Goal: Transaction & Acquisition: Obtain resource

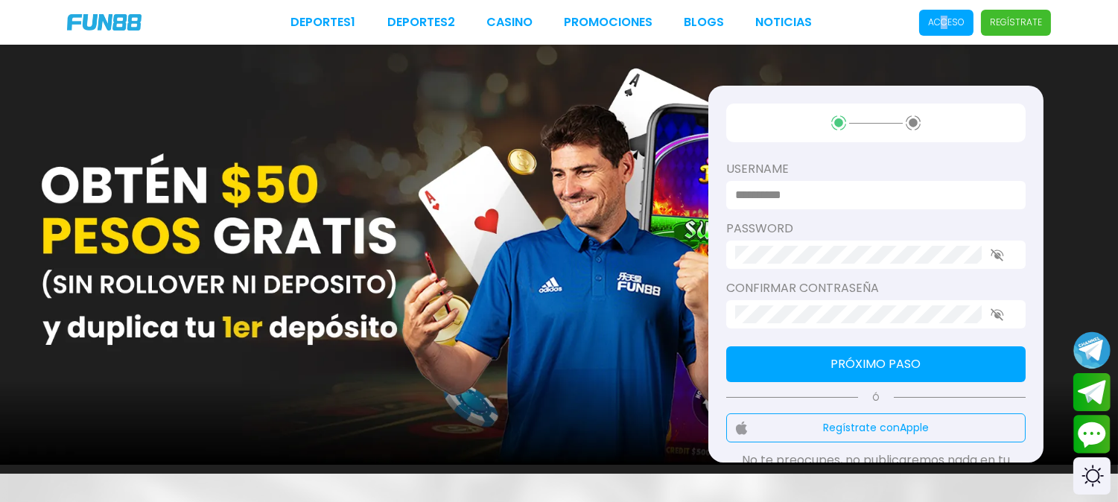
click at [947, 16] on p "Acceso" at bounding box center [946, 22] width 36 height 13
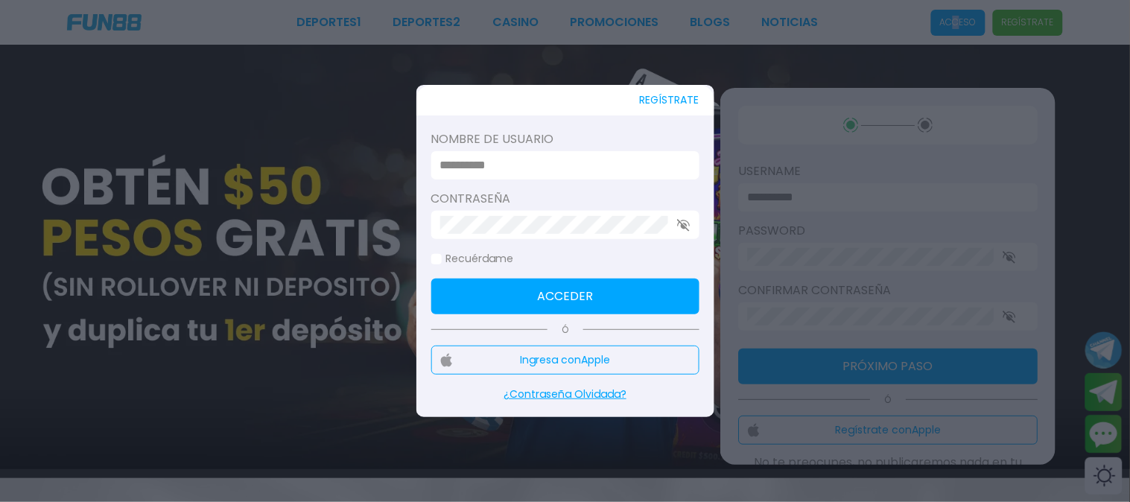
type input "********"
click at [562, 294] on button "Acceder" at bounding box center [565, 297] width 268 height 36
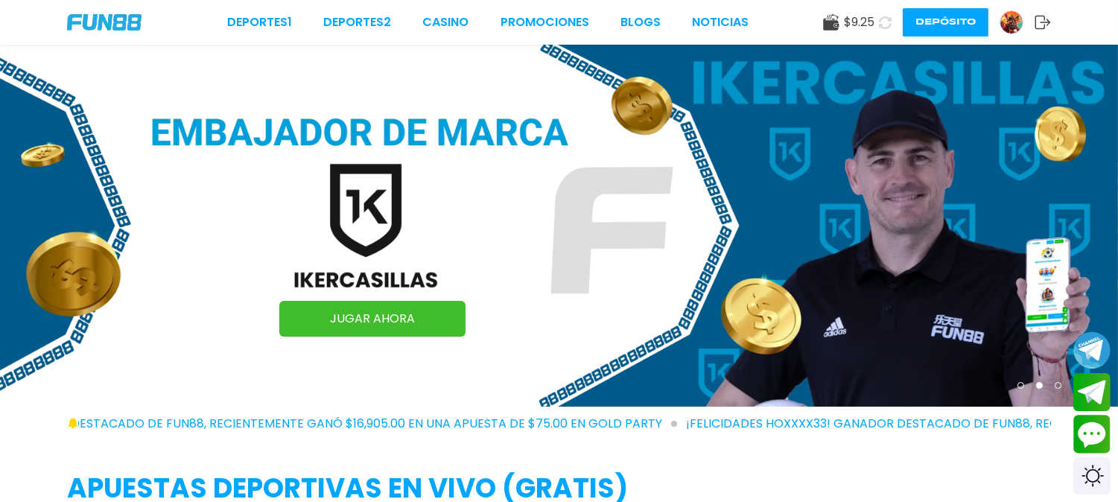
click at [122, 17] on img at bounding box center [104, 22] width 74 height 16
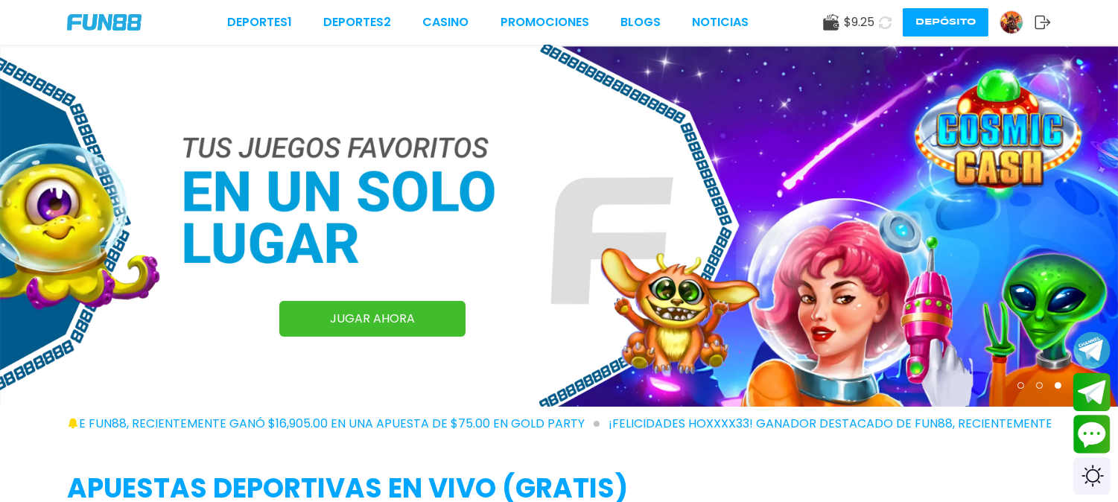
click at [122, 17] on img at bounding box center [104, 22] width 74 height 16
click at [1014, 20] on img at bounding box center [1011, 22] width 22 height 22
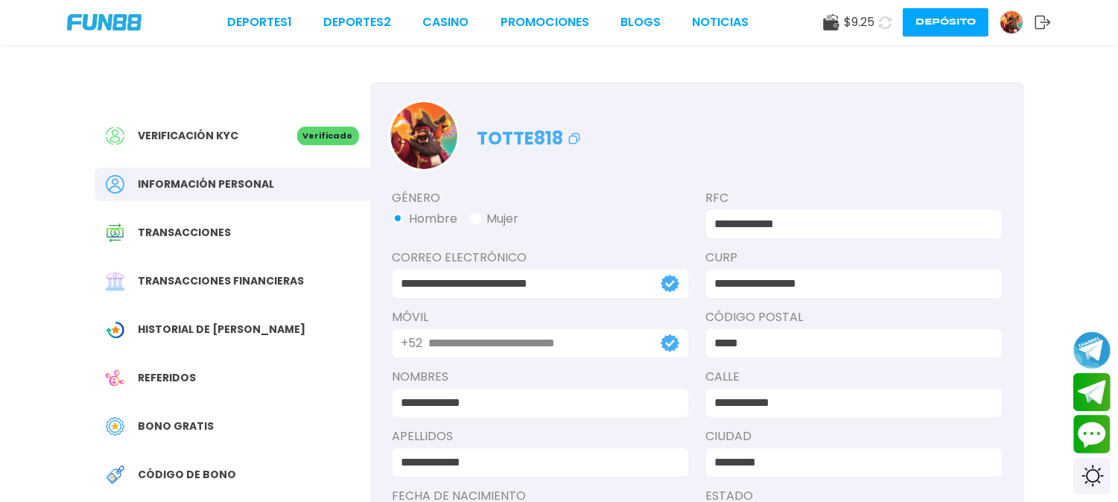
click at [169, 420] on span "Bono Gratis" at bounding box center [177, 427] width 76 height 16
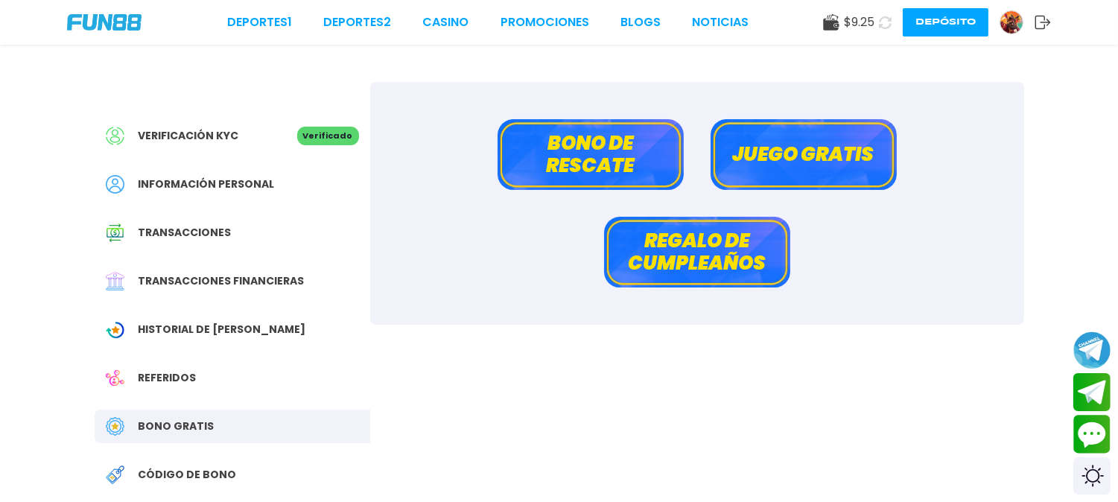
click at [602, 152] on button "Bono de rescate" at bounding box center [591, 154] width 186 height 71
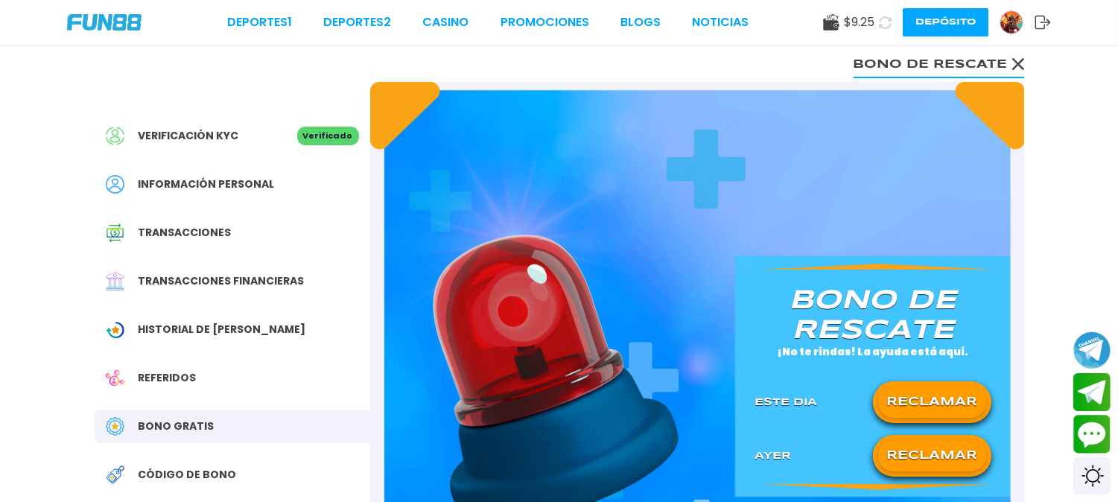
click at [901, 445] on button "RECLAMAR" at bounding box center [932, 455] width 108 height 31
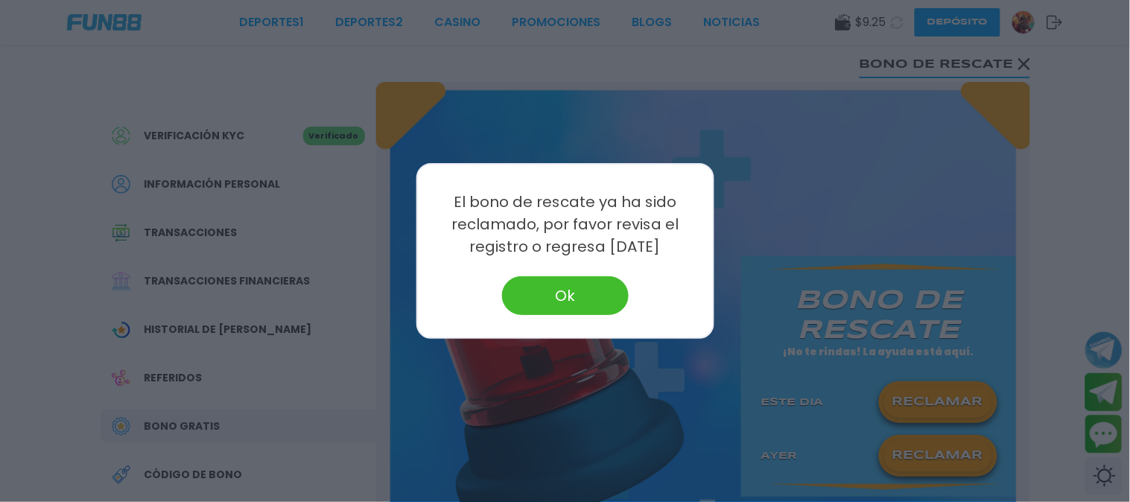
click at [612, 293] on button "Ok" at bounding box center [565, 295] width 127 height 39
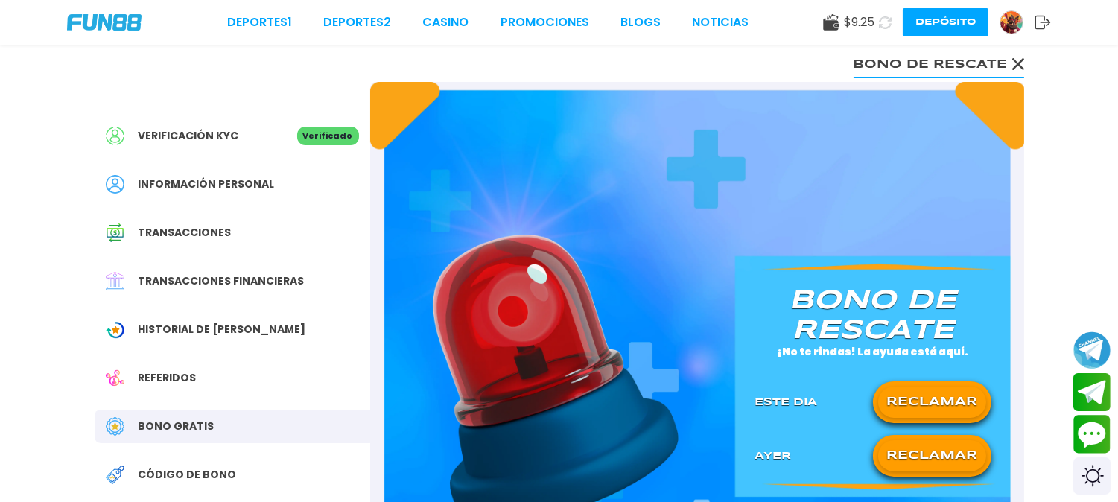
click at [890, 383] on div "RECLAMAR" at bounding box center [932, 402] width 118 height 42
click at [910, 397] on button "RECLAMAR" at bounding box center [932, 402] width 108 height 31
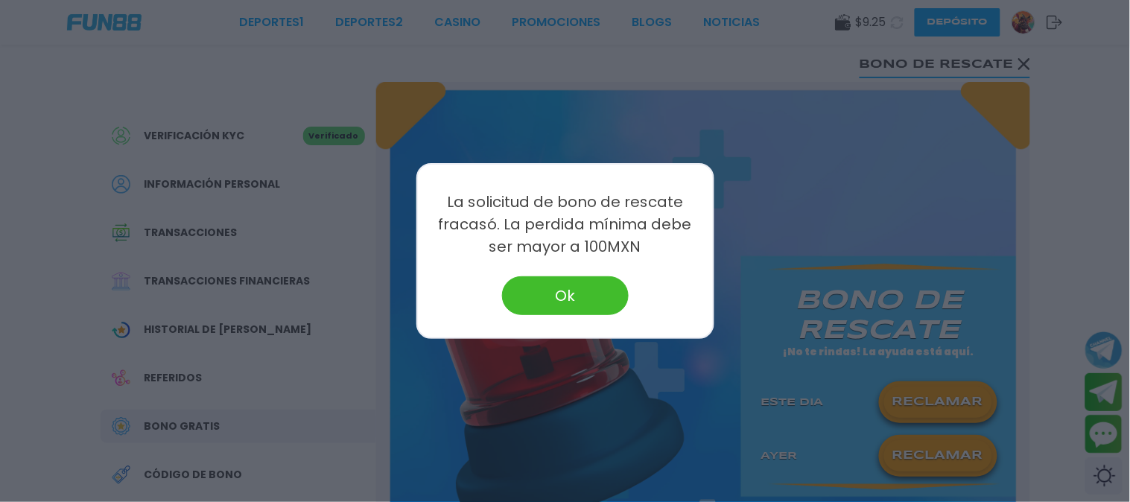
click at [587, 291] on button "Ok" at bounding box center [565, 295] width 127 height 39
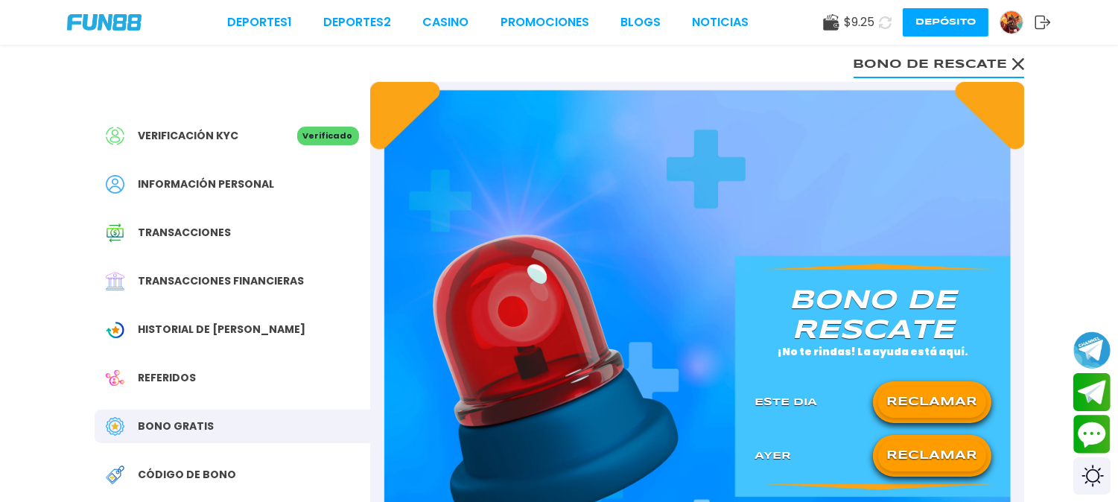
click at [188, 419] on span "Bono Gratis" at bounding box center [177, 427] width 76 height 16
click at [185, 417] on div "Bono Gratis" at bounding box center [233, 427] width 276 height 34
click at [191, 422] on span "Bono Gratis" at bounding box center [177, 427] width 76 height 16
click at [168, 407] on div "Verificación KYC Verificado Información personal Transacciones Transacciones fi…" at bounding box center [233, 361] width 276 height 559
click at [165, 378] on span "Referidos" at bounding box center [168, 378] width 58 height 16
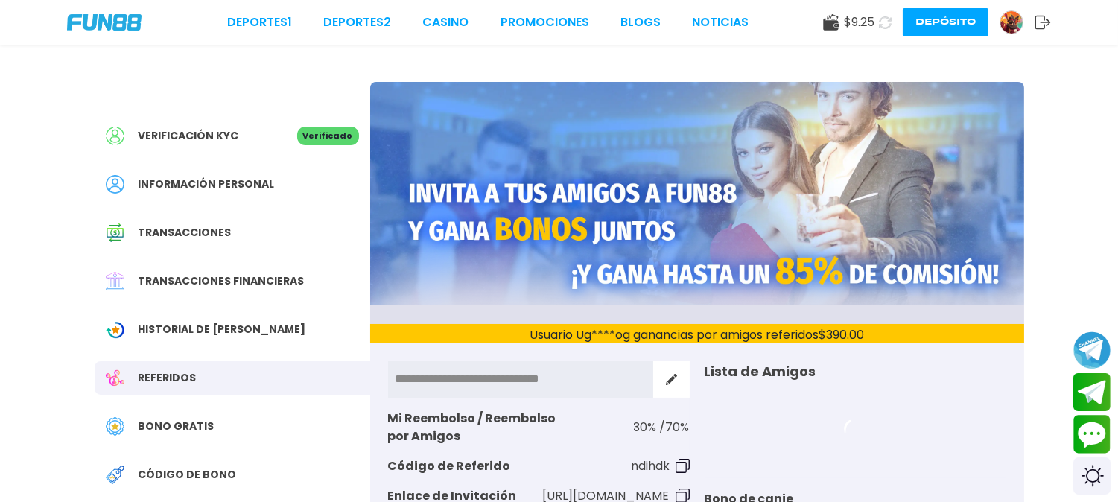
click at [159, 425] on span "Bono Gratis" at bounding box center [177, 427] width 76 height 16
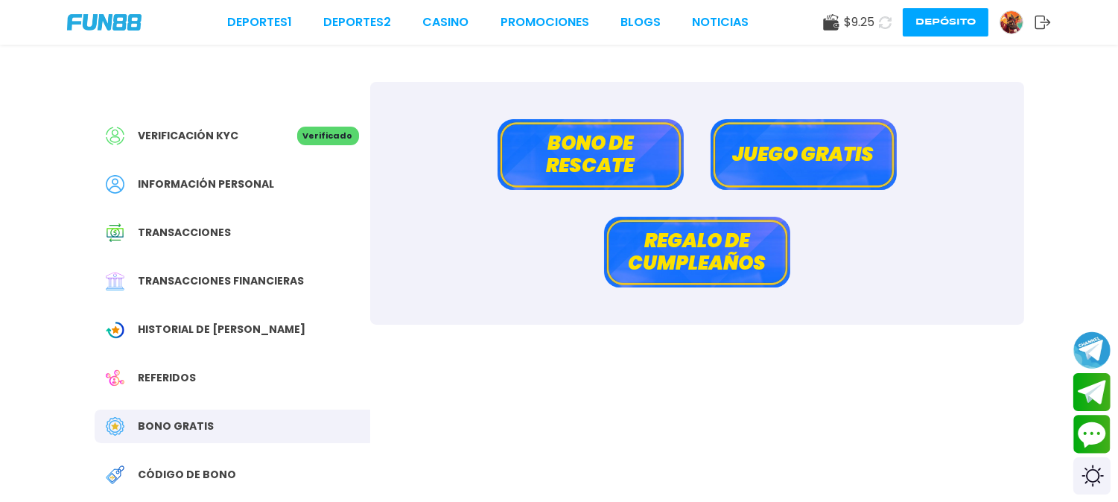
click at [771, 139] on button "Juego gratis" at bounding box center [804, 154] width 186 height 71
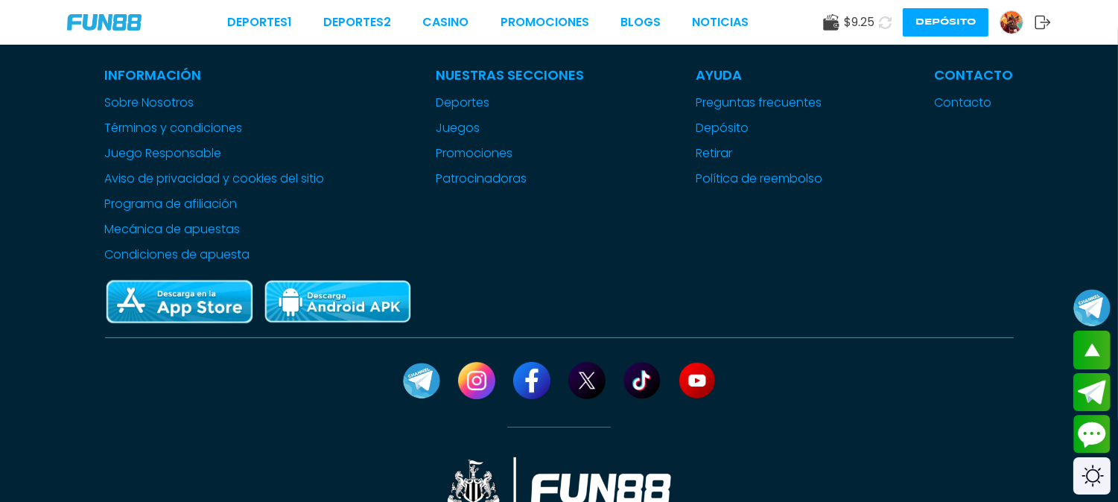
scroll to position [708, 0]
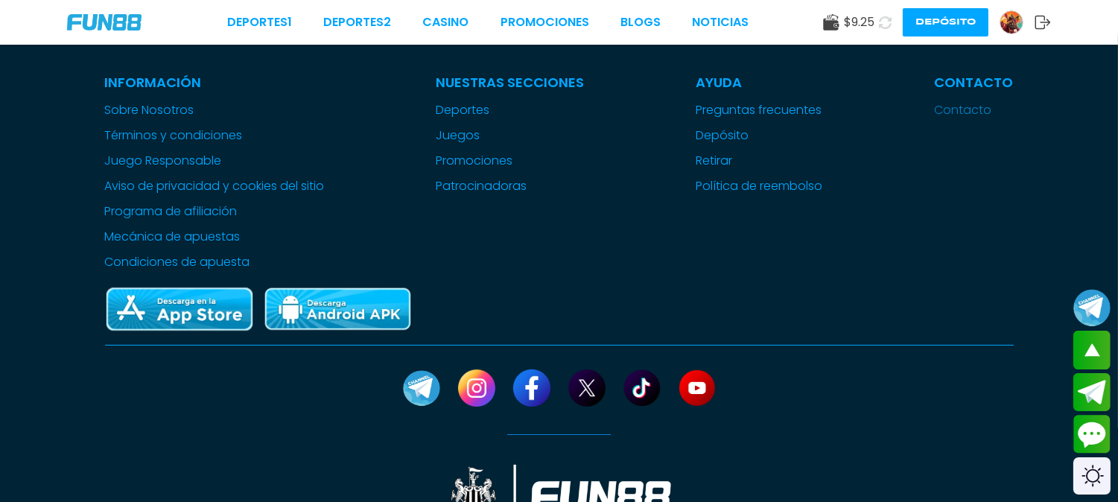
click at [952, 101] on link "Contacto" at bounding box center [974, 110] width 79 height 18
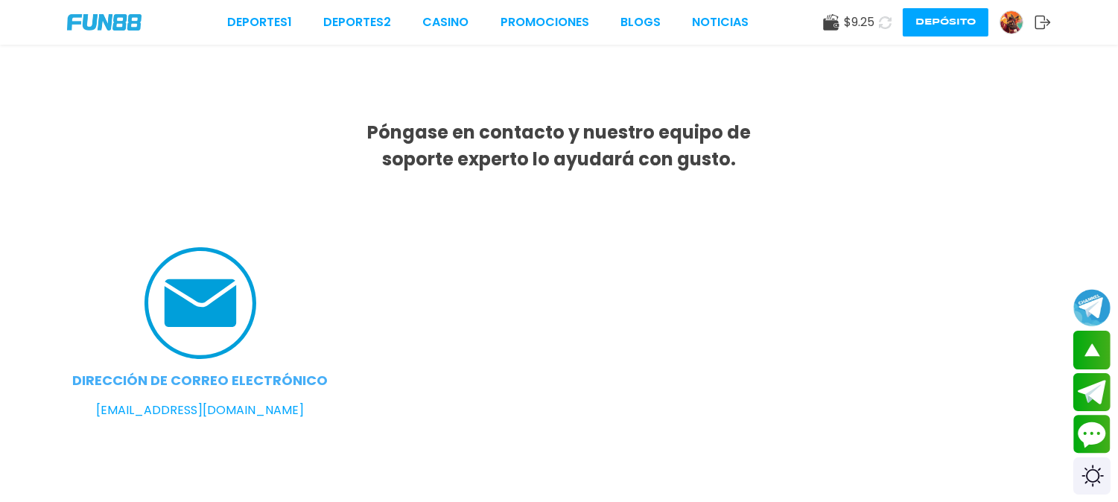
click at [1016, 19] on img at bounding box center [1011, 22] width 22 height 22
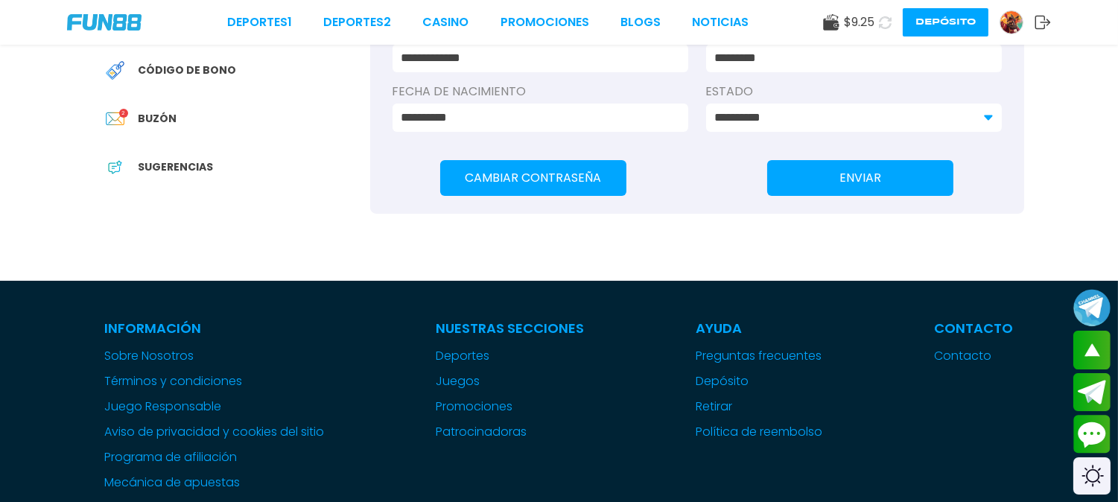
scroll to position [425, 0]
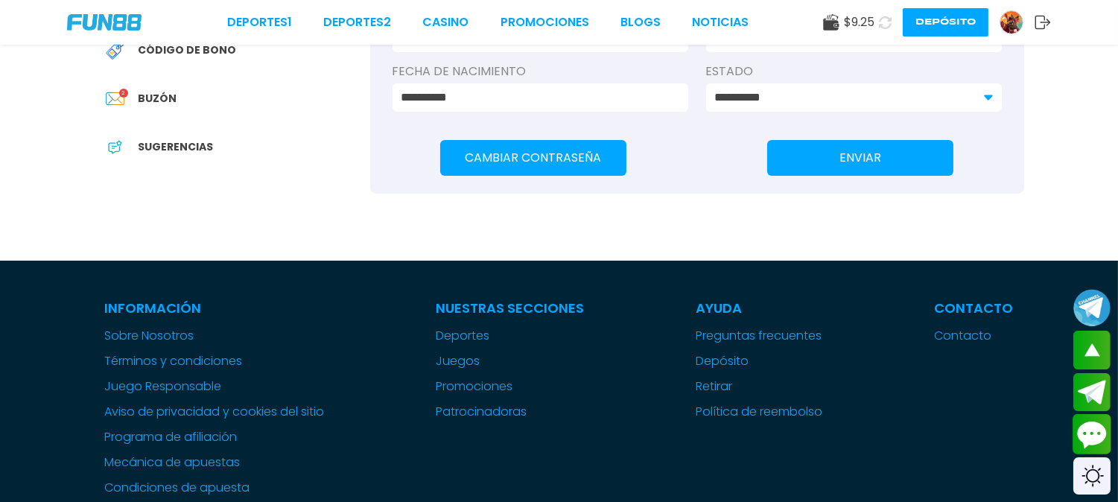
click at [1084, 433] on button "Contact customer service" at bounding box center [1092, 434] width 39 height 40
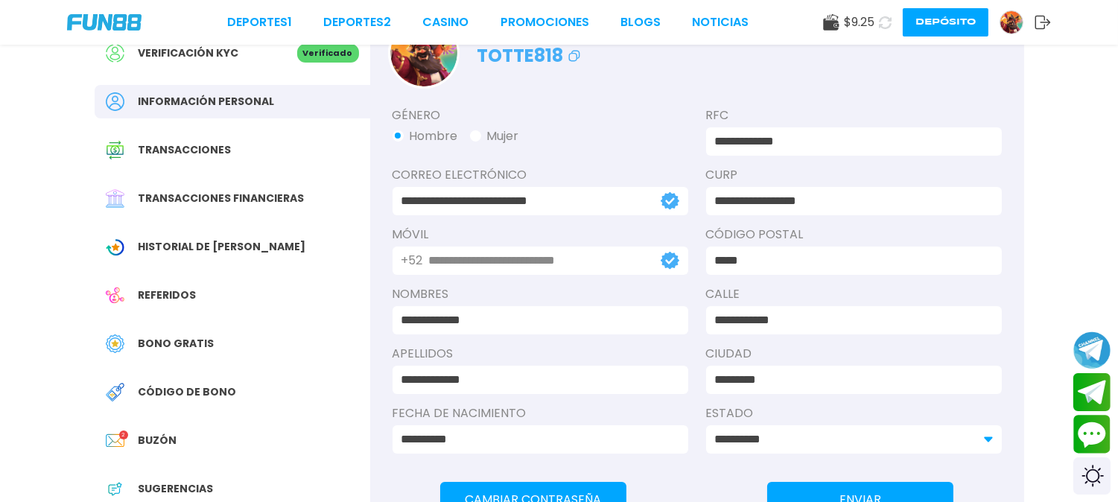
scroll to position [49, 0]
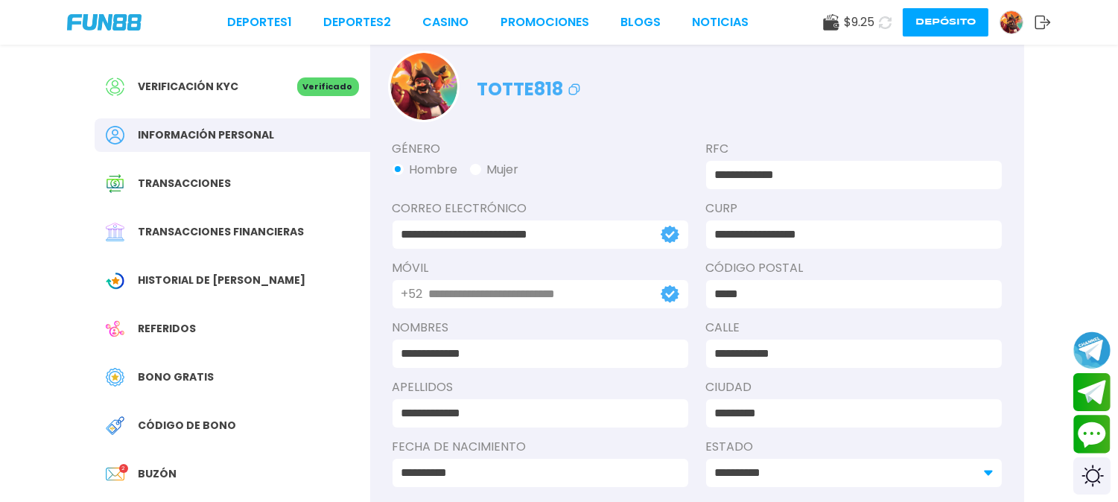
click at [184, 374] on span "Bono Gratis" at bounding box center [177, 377] width 76 height 16
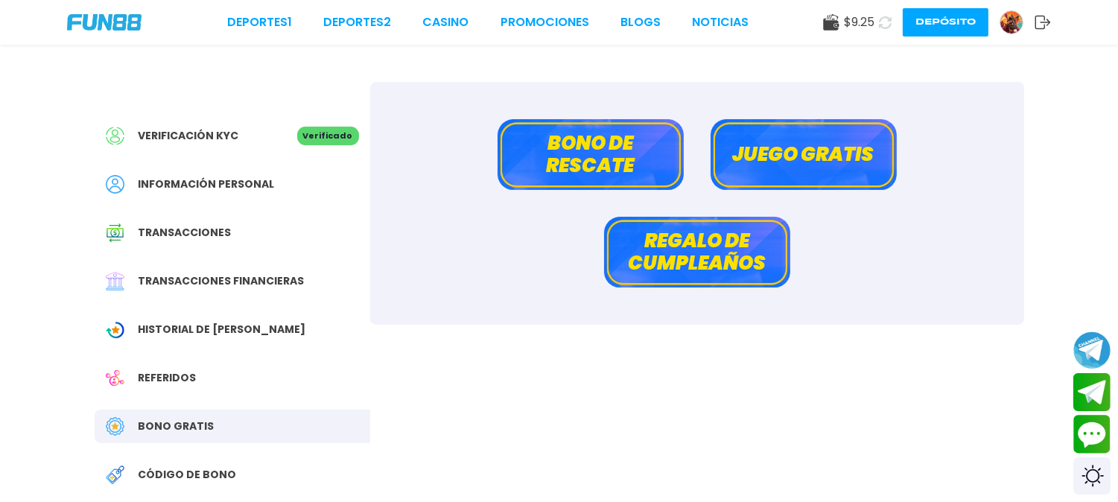
click at [767, 162] on button "Juego gratis" at bounding box center [804, 154] width 186 height 71
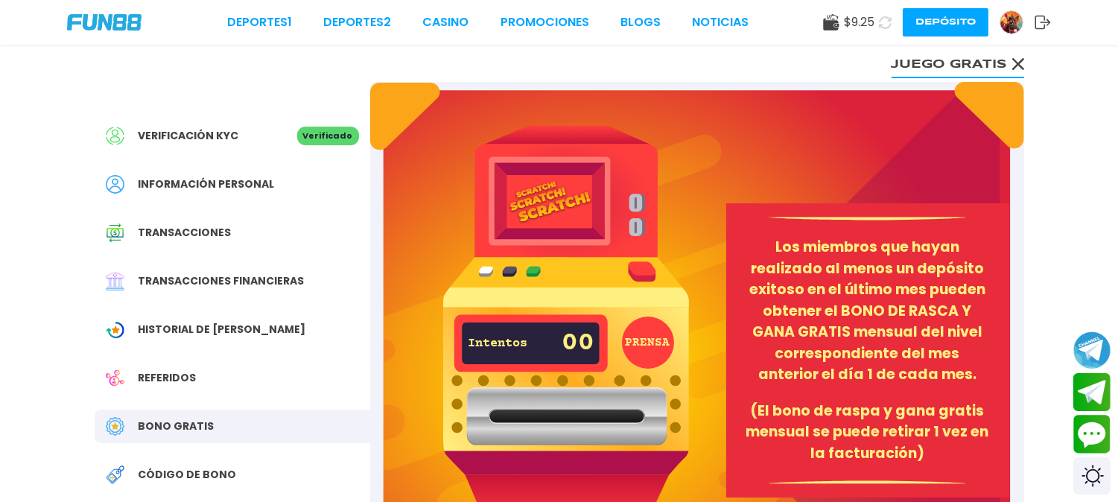
click at [1017, 64] on use at bounding box center [1018, 64] width 12 height 12
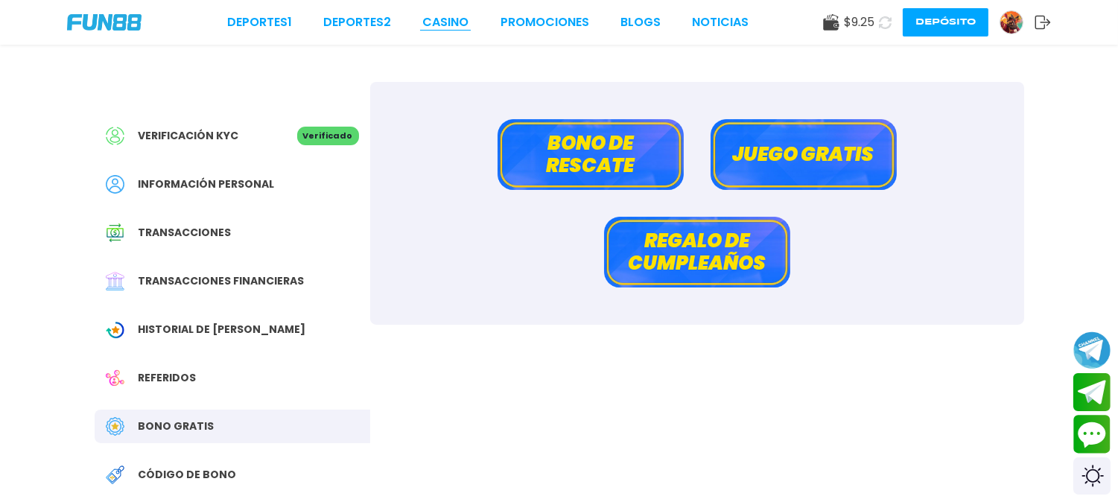
click at [458, 21] on link "CASINO" at bounding box center [445, 22] width 46 height 18
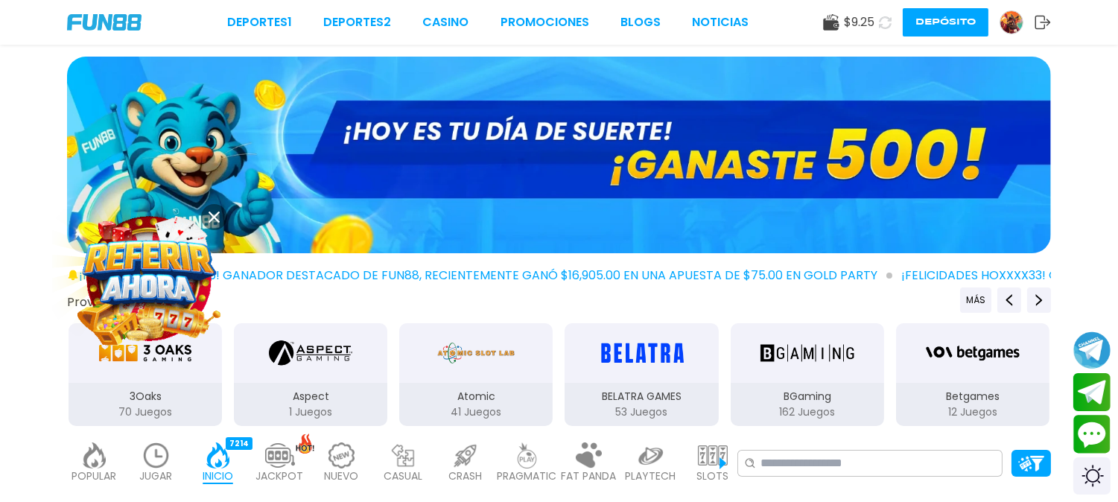
click at [213, 214] on icon at bounding box center [214, 217] width 11 height 11
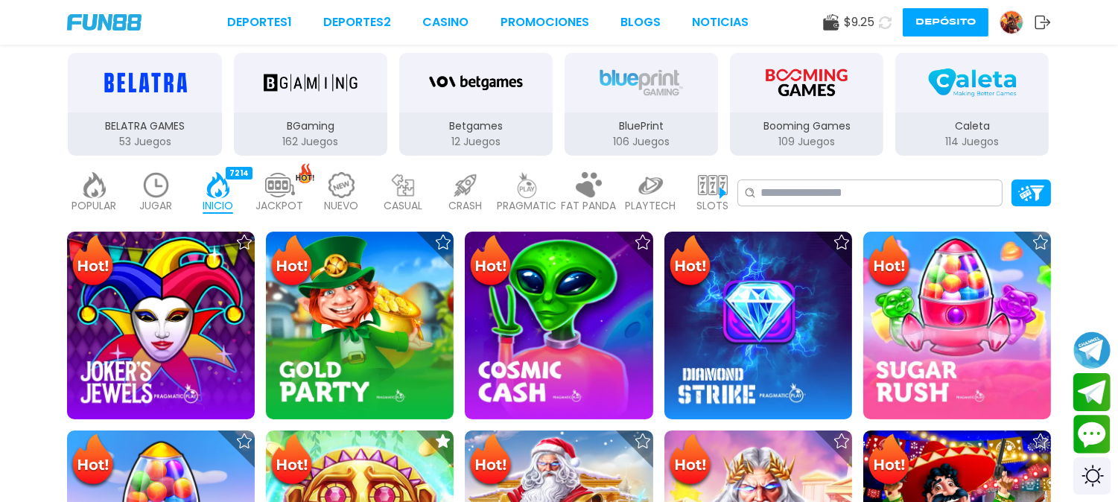
scroll to position [262, 0]
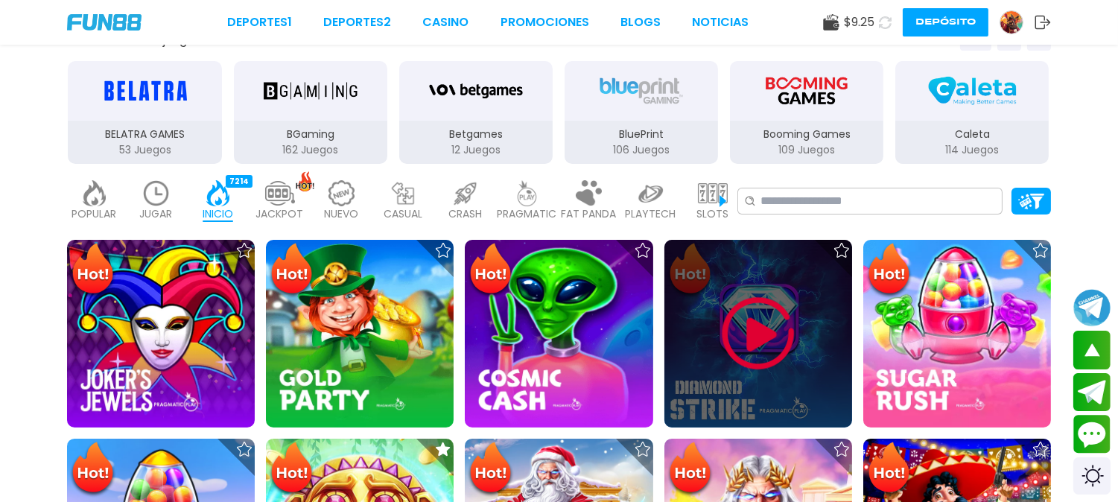
click at [755, 318] on img at bounding box center [758, 333] width 89 height 89
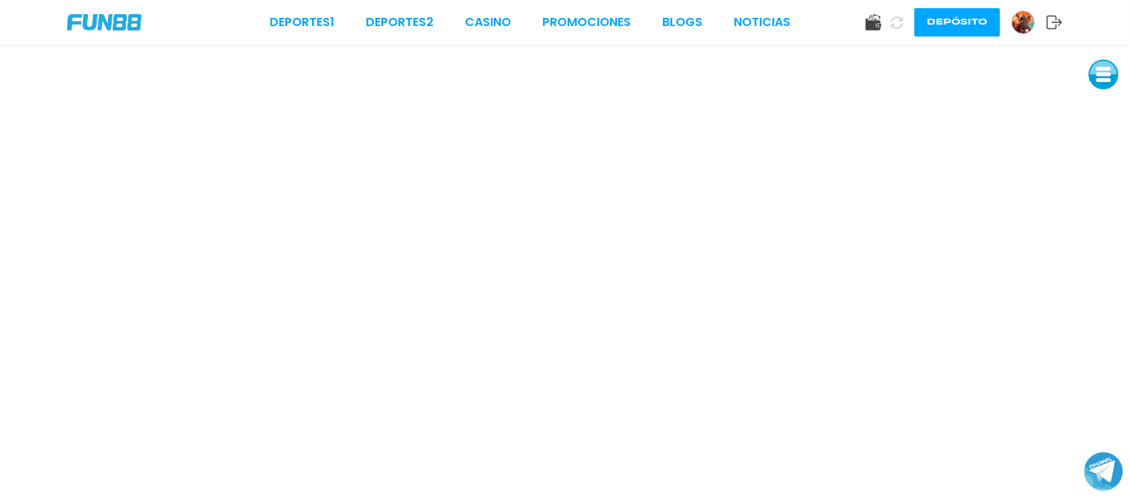
click at [1105, 474] on button "Join telegram channel" at bounding box center [1104, 471] width 39 height 41
click at [1102, 62] on button at bounding box center [1104, 75] width 30 height 30
click at [1100, 105] on button at bounding box center [1104, 108] width 30 height 30
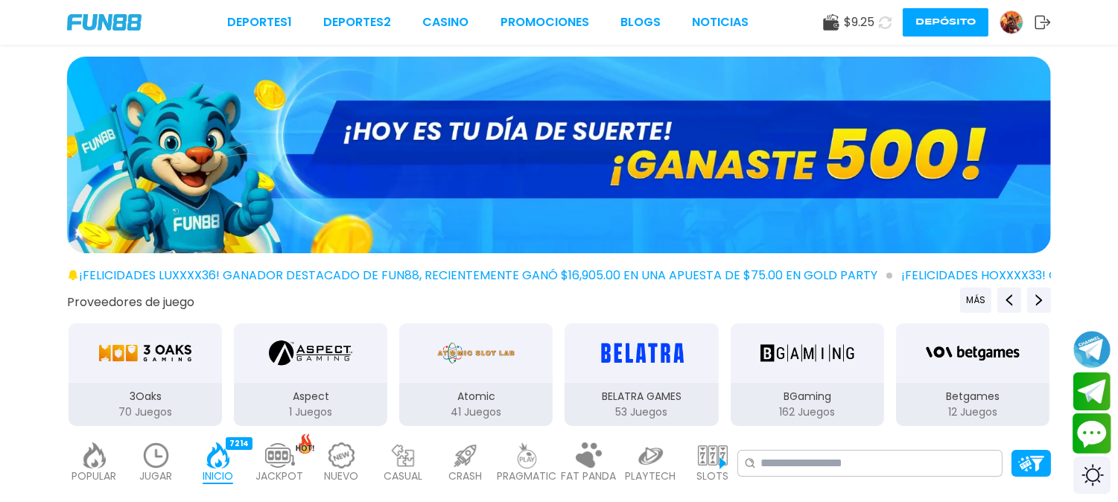
click at [1082, 434] on button "Contact customer service" at bounding box center [1092, 433] width 39 height 40
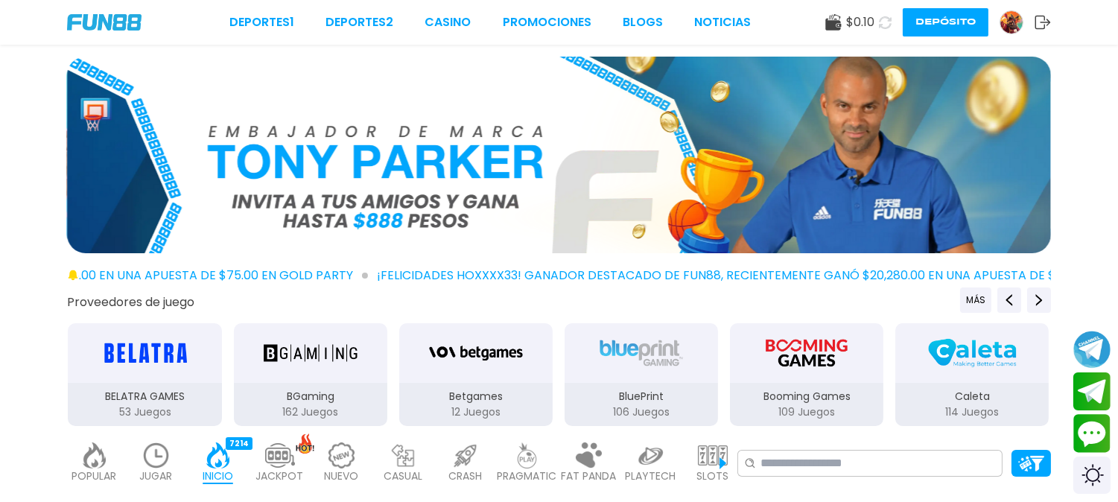
click at [883, 19] on icon at bounding box center [885, 22] width 17 height 17
